Goal: Task Accomplishment & Management: Manage account settings

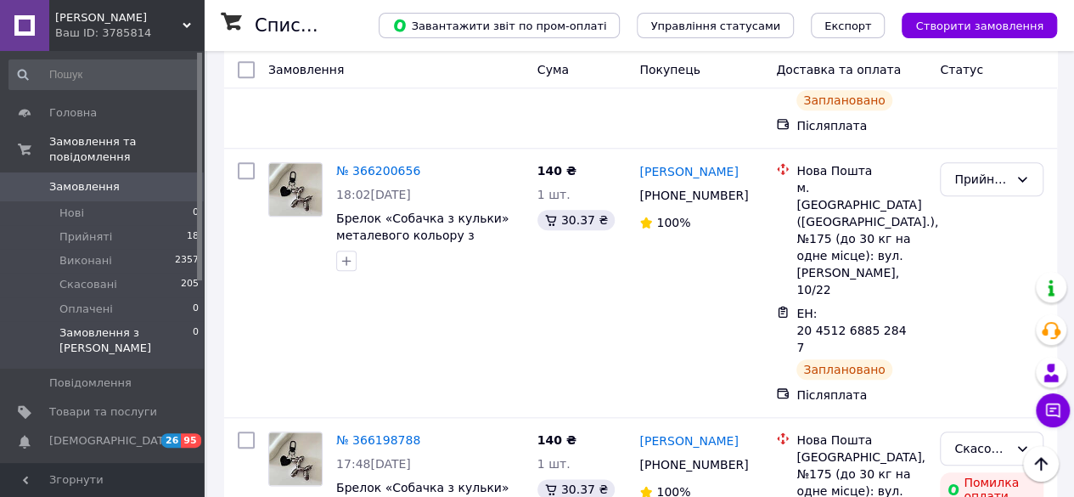
scroll to position [680, 0]
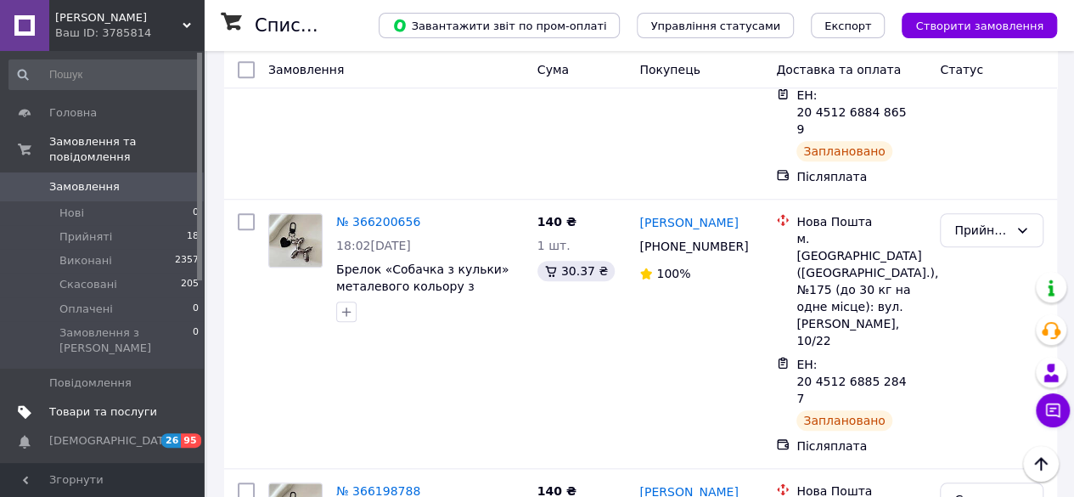
click at [76, 404] on span "Товари та послуги" at bounding box center [103, 411] width 108 height 15
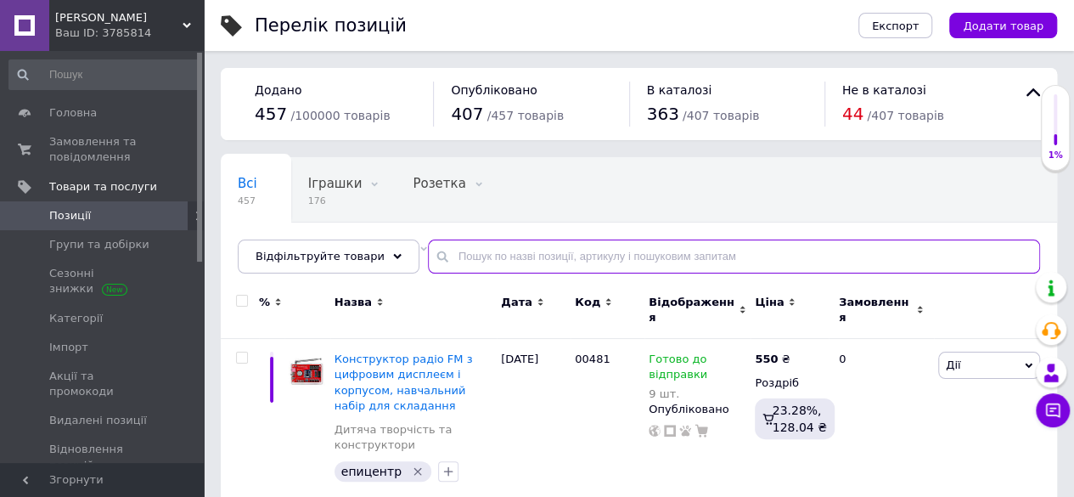
click at [512, 259] on input "text" at bounding box center [734, 257] width 612 height 34
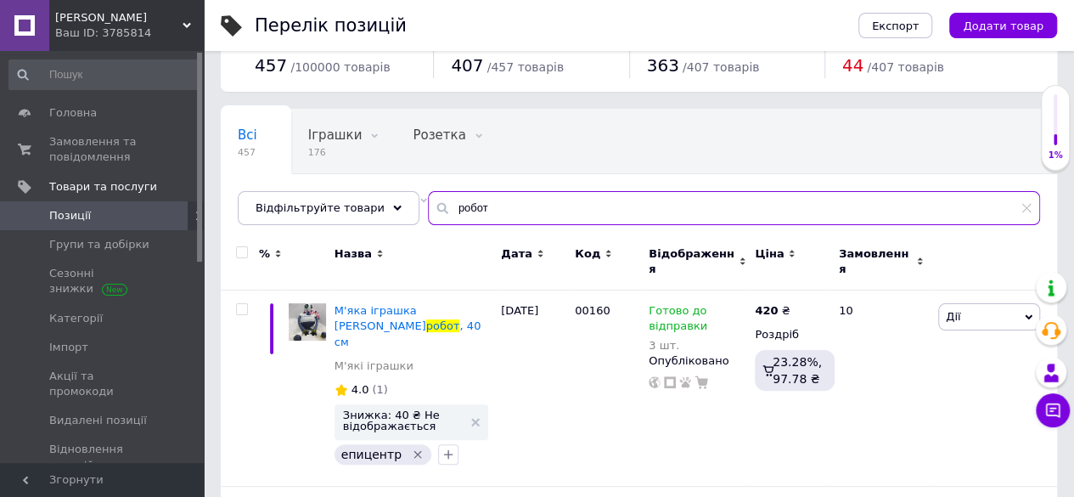
scroll to position [85, 0]
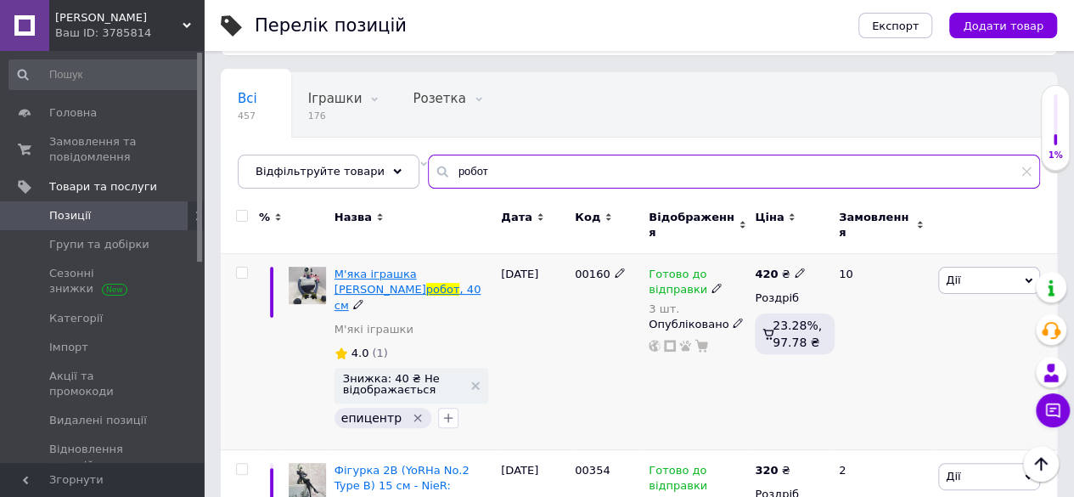
type input "робот"
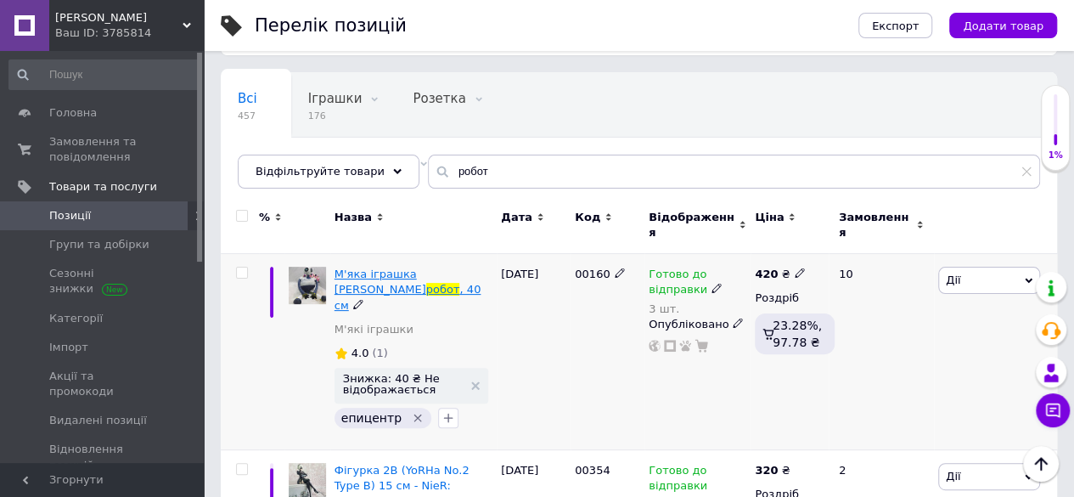
click at [407, 268] on span "М'яка іграшка [PERSON_NAME]" at bounding box center [381, 282] width 92 height 28
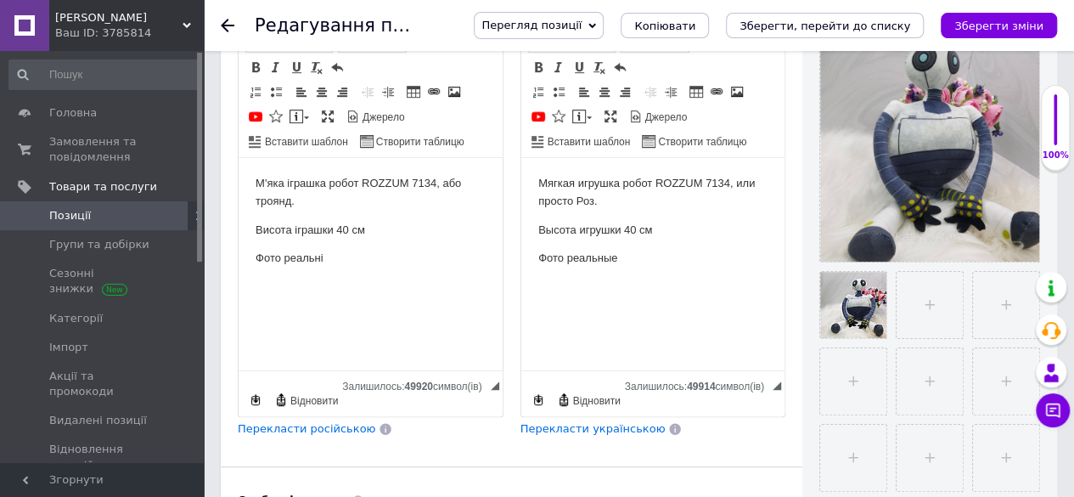
scroll to position [271, 0]
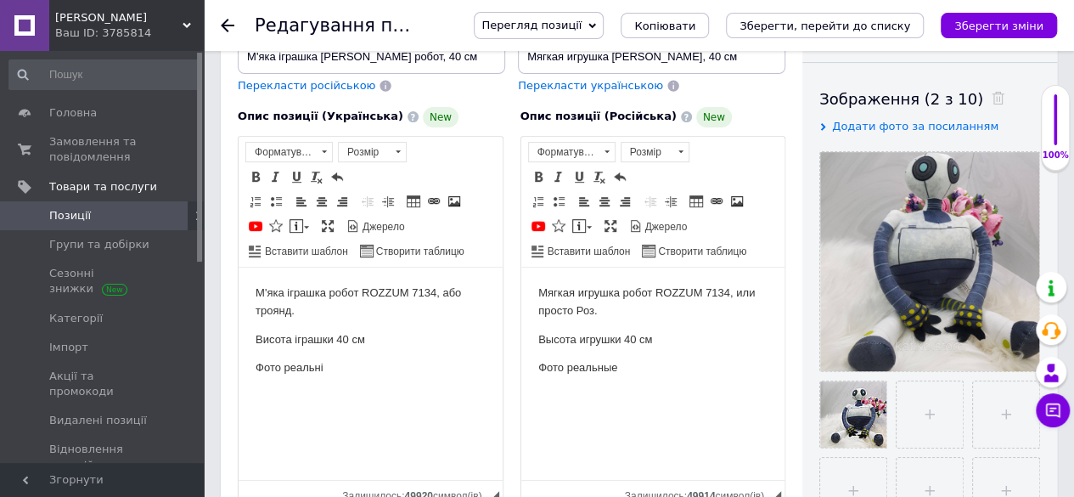
click at [279, 314] on p "М'яка іграшка робот ROZZUM 7134, або троянд." at bounding box center [371, 302] width 230 height 36
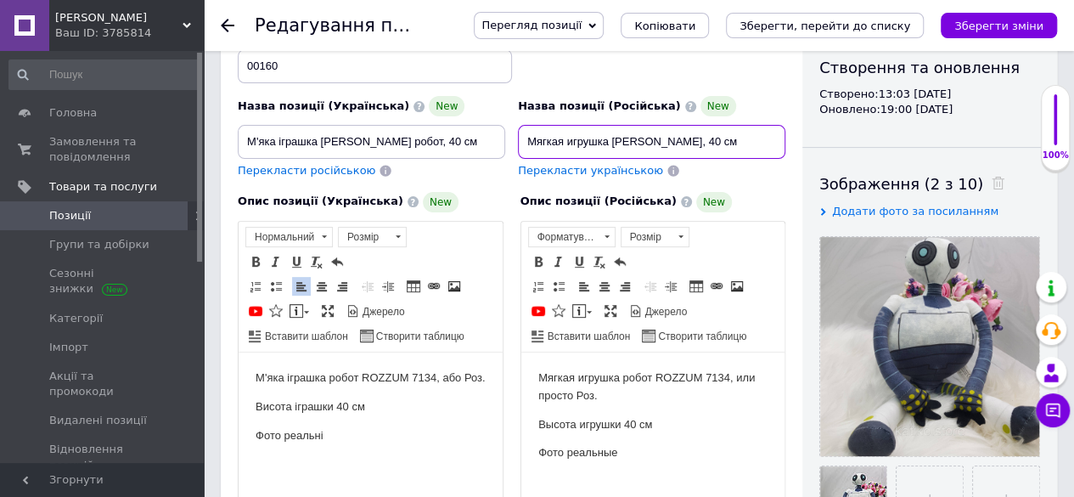
click at [576, 125] on input "Мягкая игрушка [PERSON_NAME], 40 см" at bounding box center [652, 142] width 268 height 34
click at [397, 125] on input "М'яка іграшка [PERSON_NAME] робот, 40 см" at bounding box center [372, 142] width 268 height 34
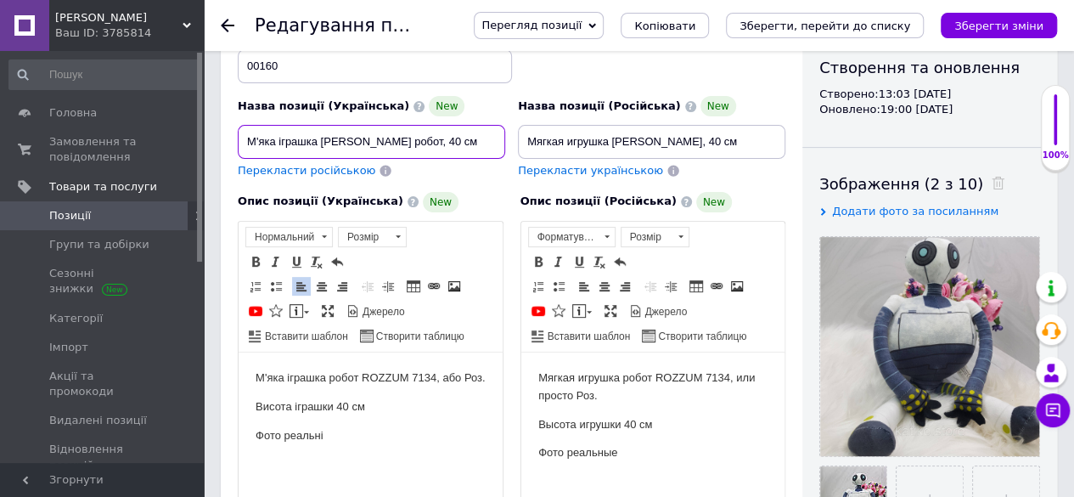
click at [397, 125] on input "М'яка іграшка [PERSON_NAME] робот, 40 см" at bounding box center [372, 142] width 268 height 34
click at [642, 431] on p "Высота игрушки 40 см" at bounding box center [653, 424] width 230 height 18
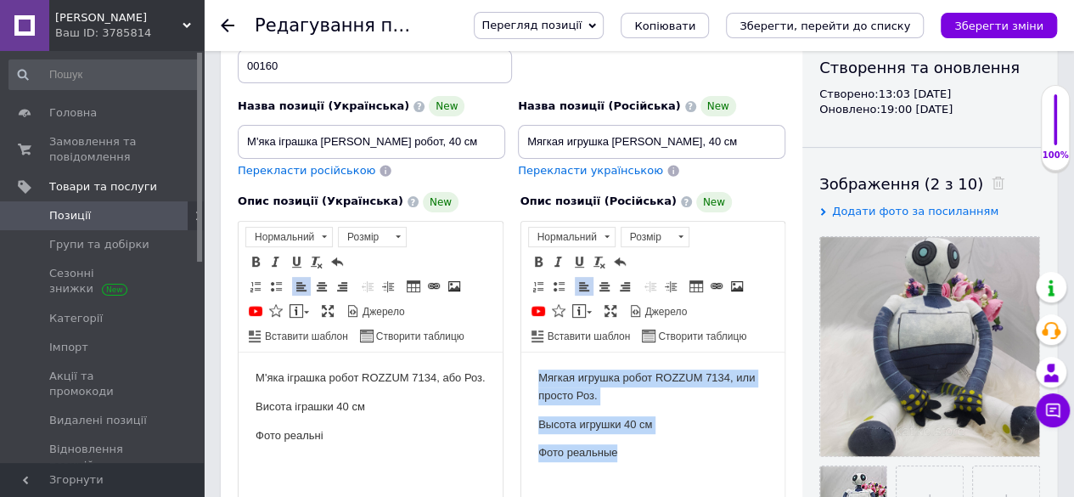
click at [642, 431] on p "Высота игрушки 40 см" at bounding box center [653, 424] width 230 height 18
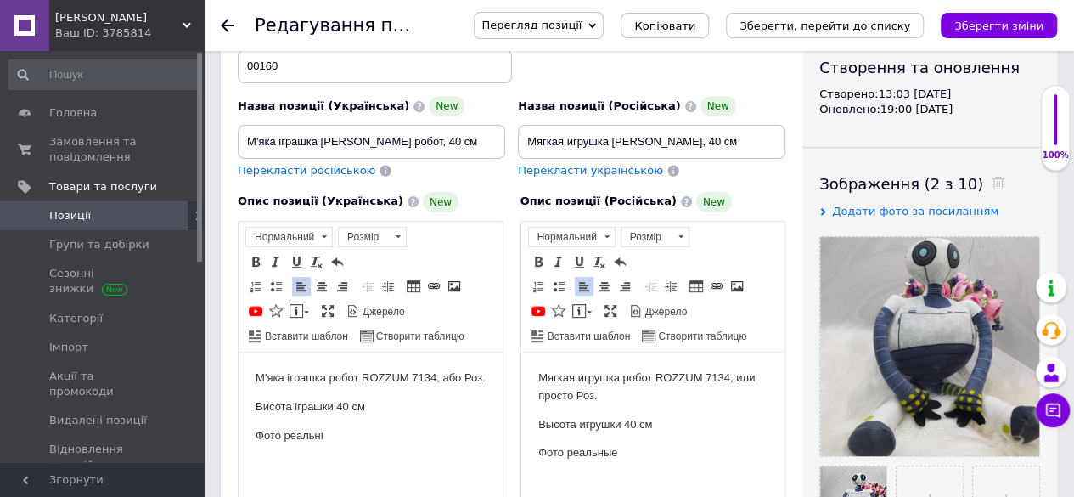
click at [642, 431] on p "Высота игрушки 40 см" at bounding box center [653, 424] width 230 height 18
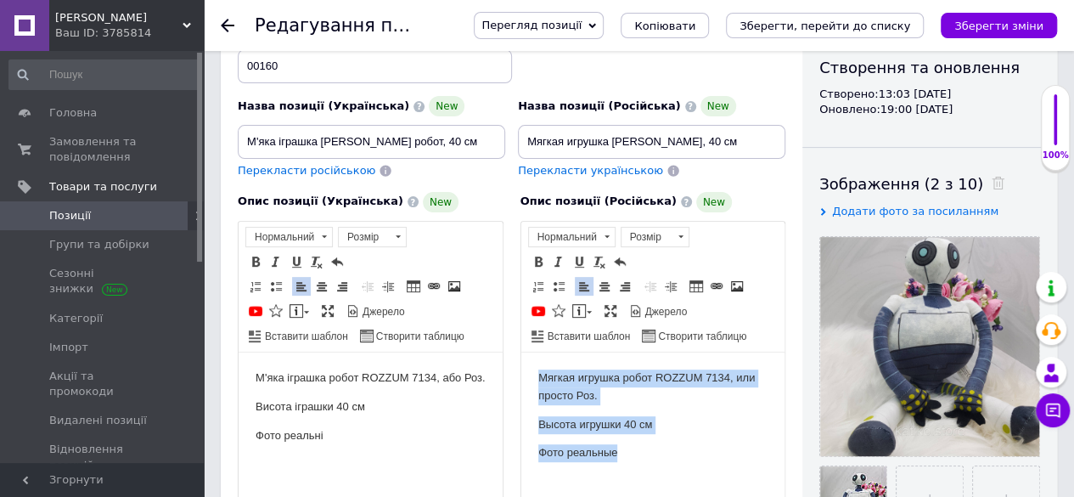
copy body "Мягкая игрушка робот ROZZUM 7134, или просто Роз. Высота игрушки 40 см Фото реа…"
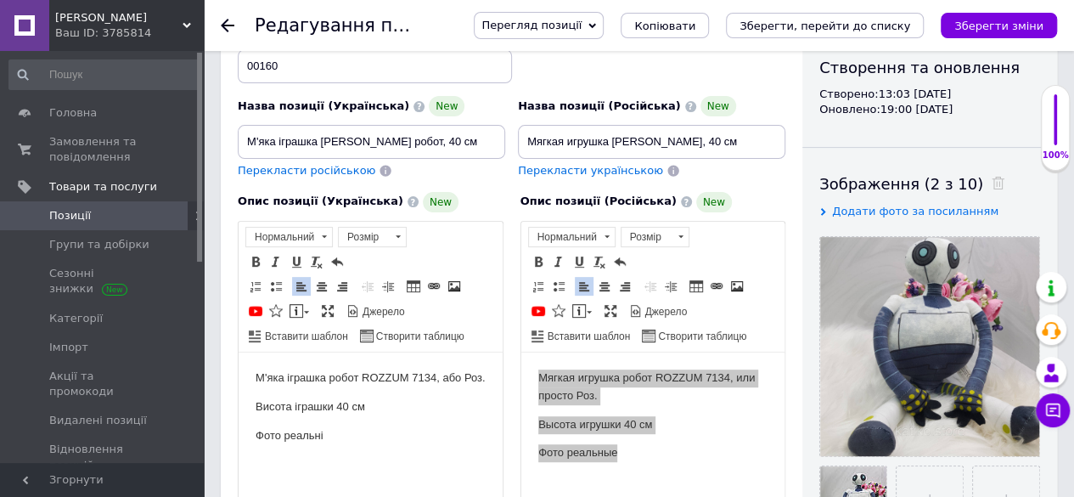
click at [394, 440] on p "Фото реальні" at bounding box center [371, 435] width 230 height 18
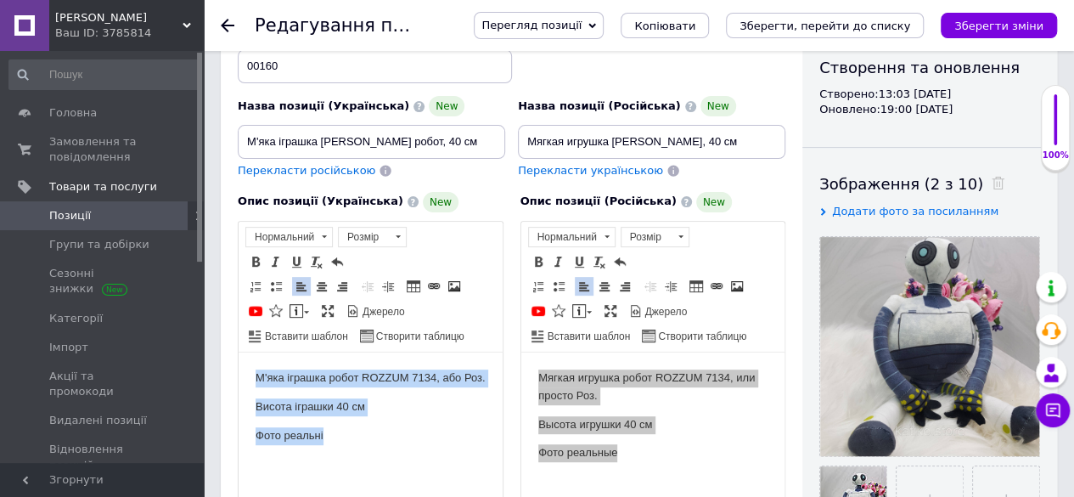
copy body "М'яка іграшка робот ROZZUM 7134, або Роз. Висота іграшки 40 см Фото реальні"
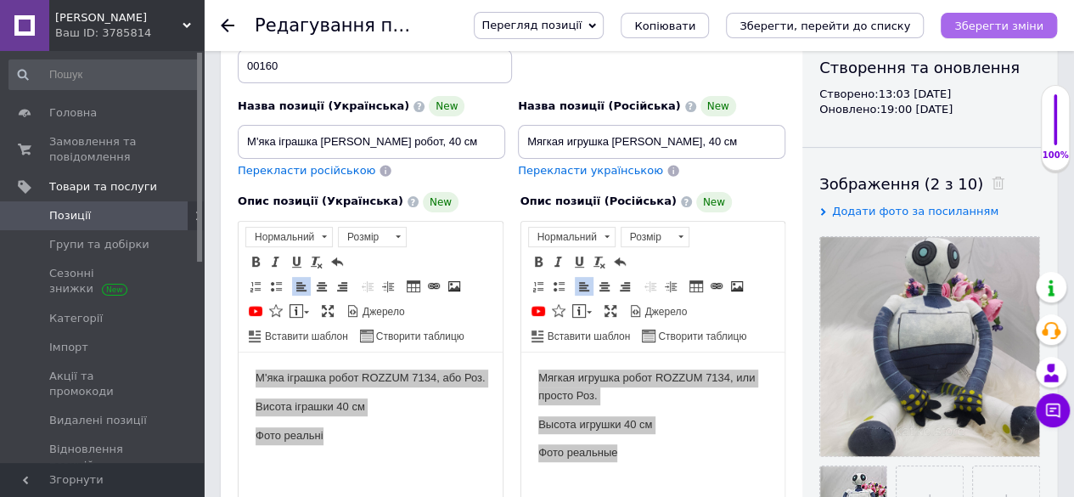
click at [1031, 20] on icon "Зберегти зміни" at bounding box center [999, 26] width 89 height 13
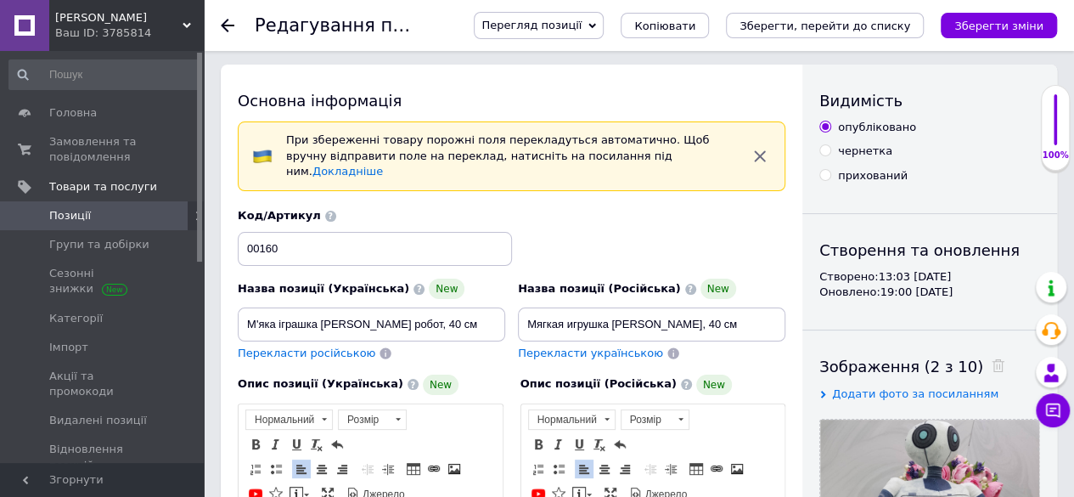
scroll to position [0, 0]
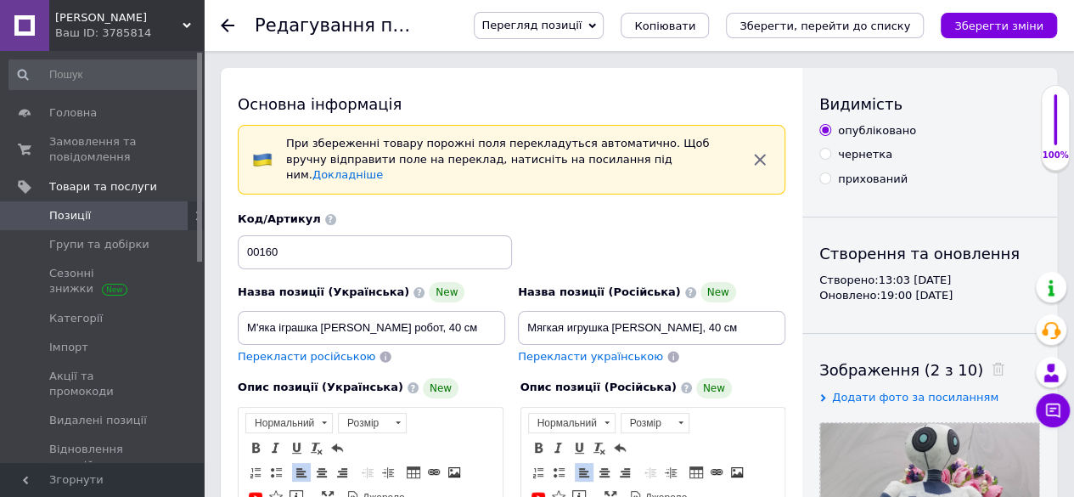
click at [143, 218] on span "Позиції" at bounding box center [103, 215] width 108 height 15
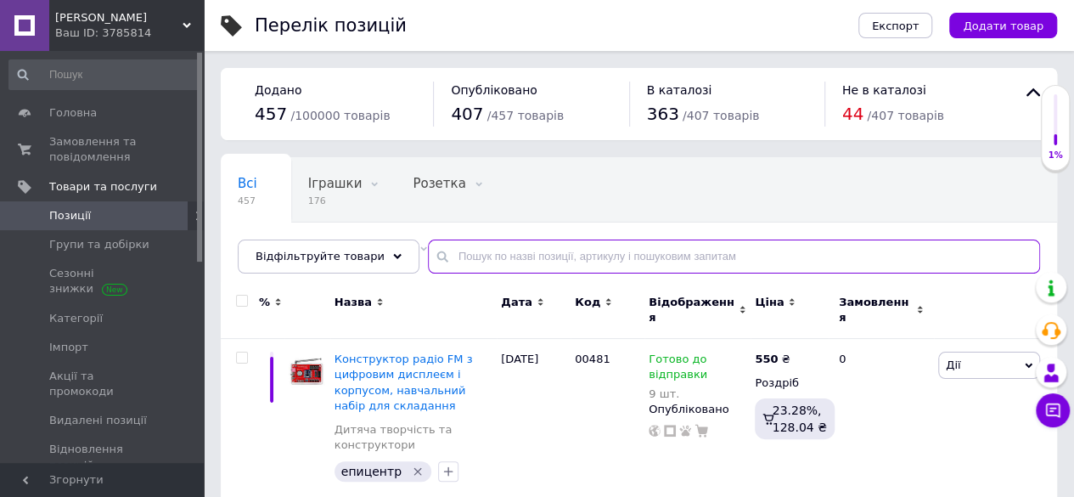
click at [510, 257] on input "text" at bounding box center [734, 257] width 612 height 34
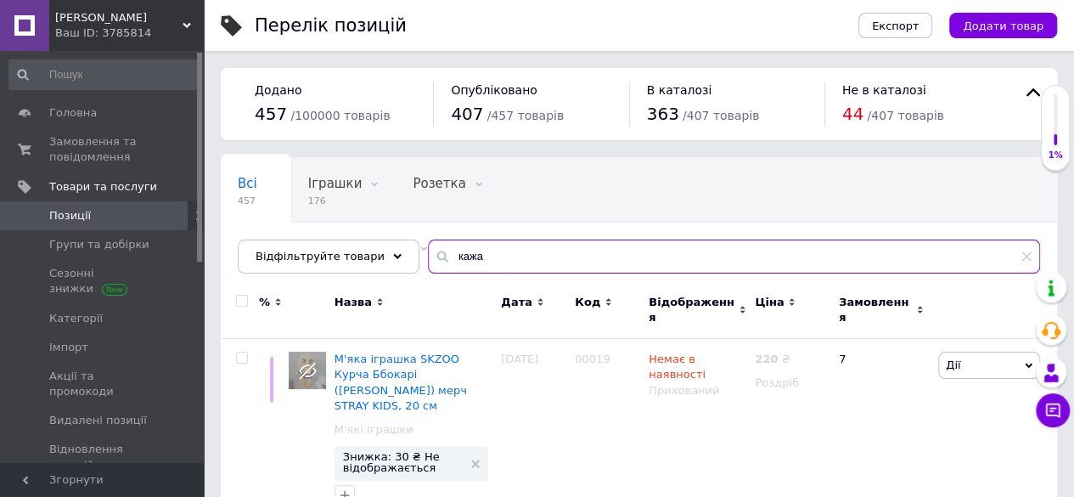
click at [505, 254] on input "кажа" at bounding box center [734, 257] width 612 height 34
type input "батон"
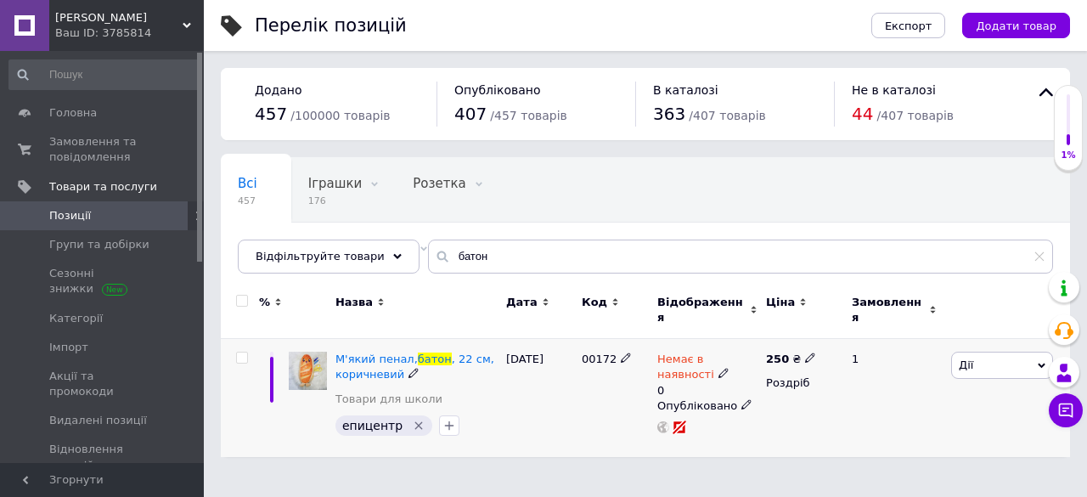
click at [239, 352] on input "checkbox" at bounding box center [241, 357] width 11 height 11
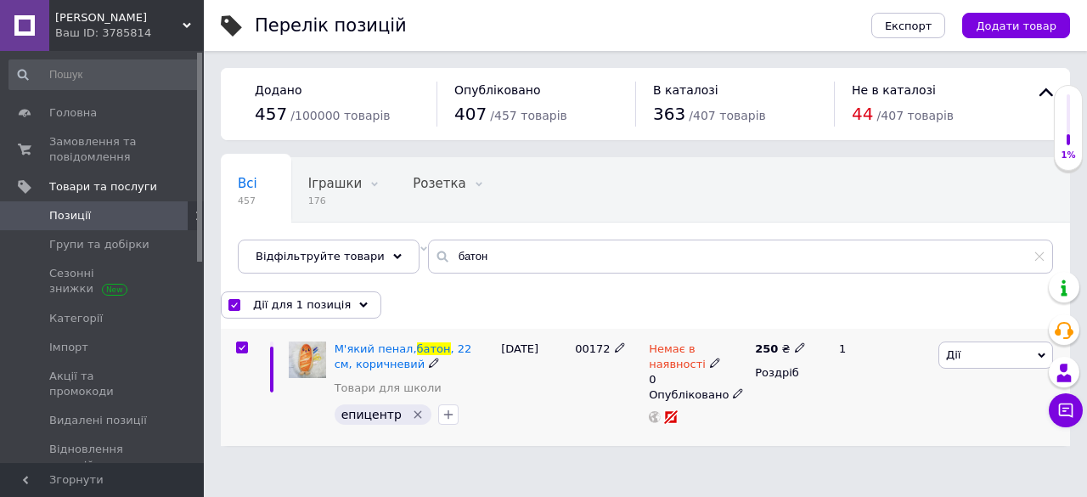
click at [949, 348] on span "Дії" at bounding box center [953, 354] width 14 height 13
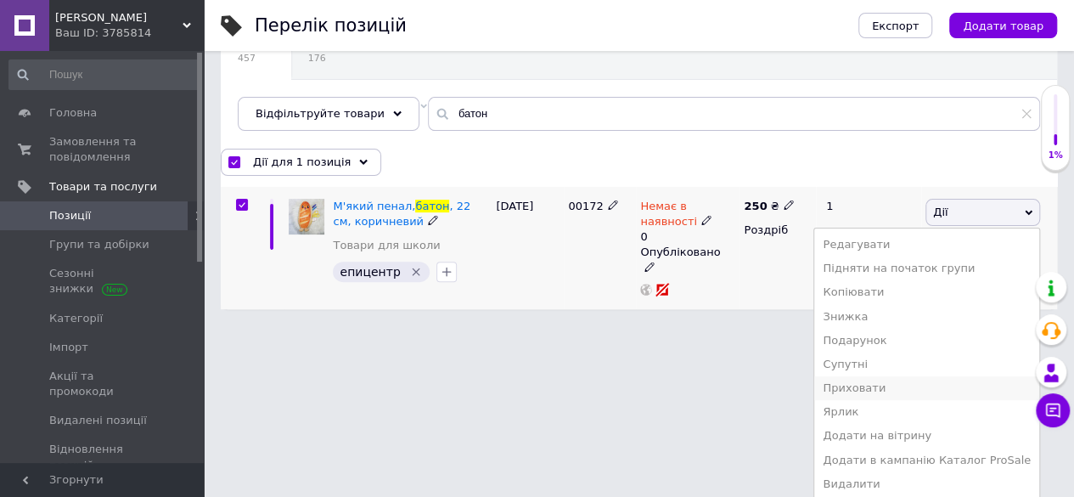
scroll to position [144, 0]
click at [911, 482] on li "Видалити" at bounding box center [927, 483] width 225 height 24
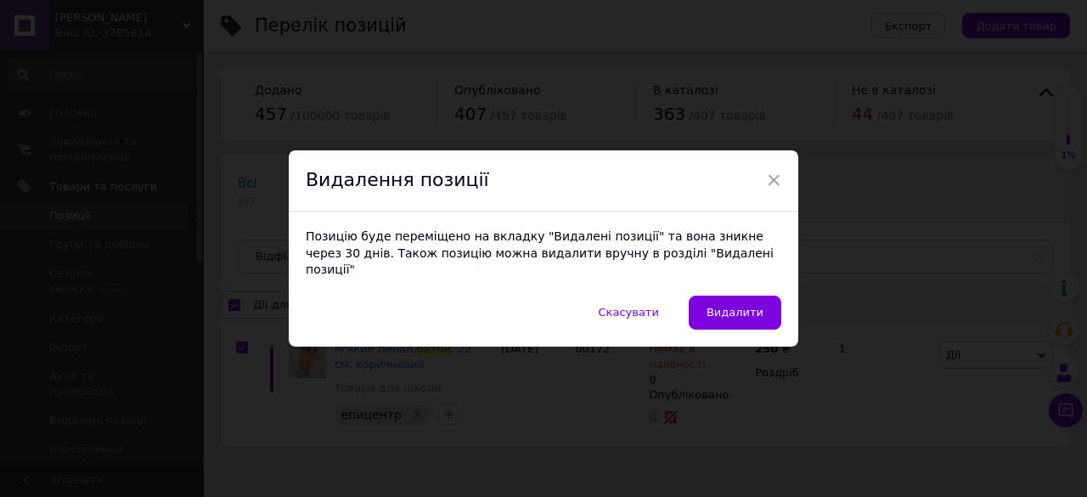
click at [713, 306] on button "Видалити" at bounding box center [735, 313] width 93 height 34
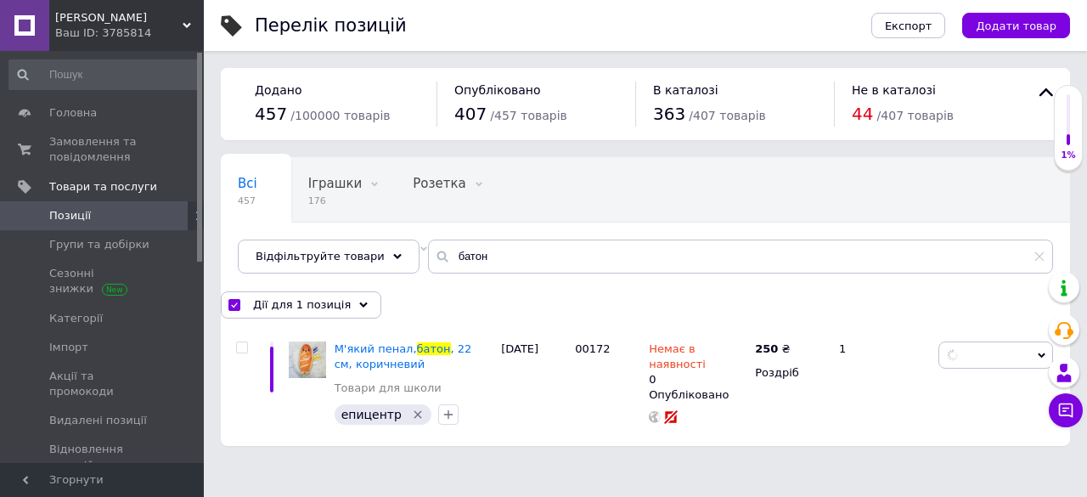
checkbox input "false"
